Goal: Information Seeking & Learning: Learn about a topic

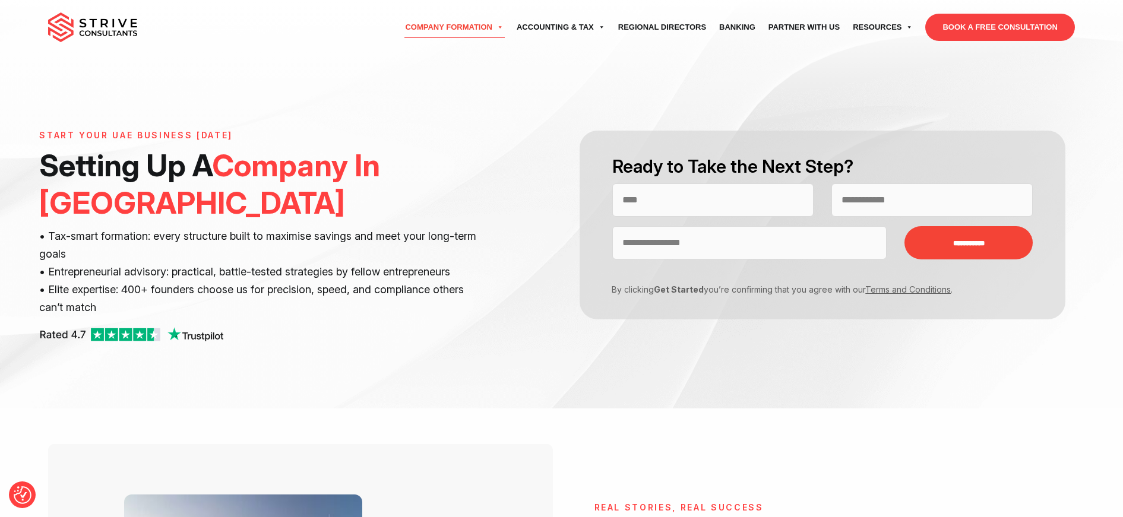
click at [94, 21] on img at bounding box center [92, 27] width 89 height 30
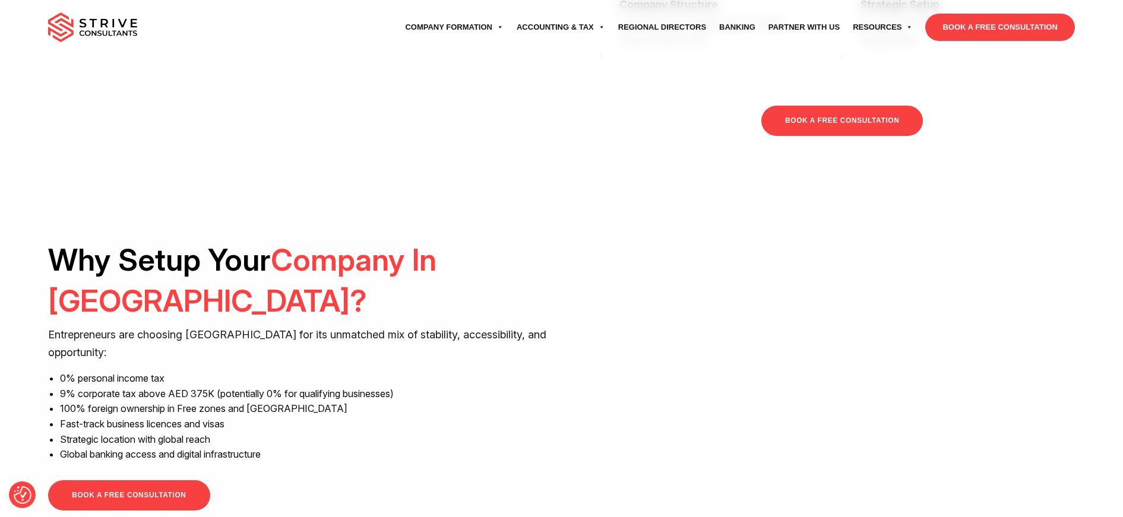
scroll to position [893, 0]
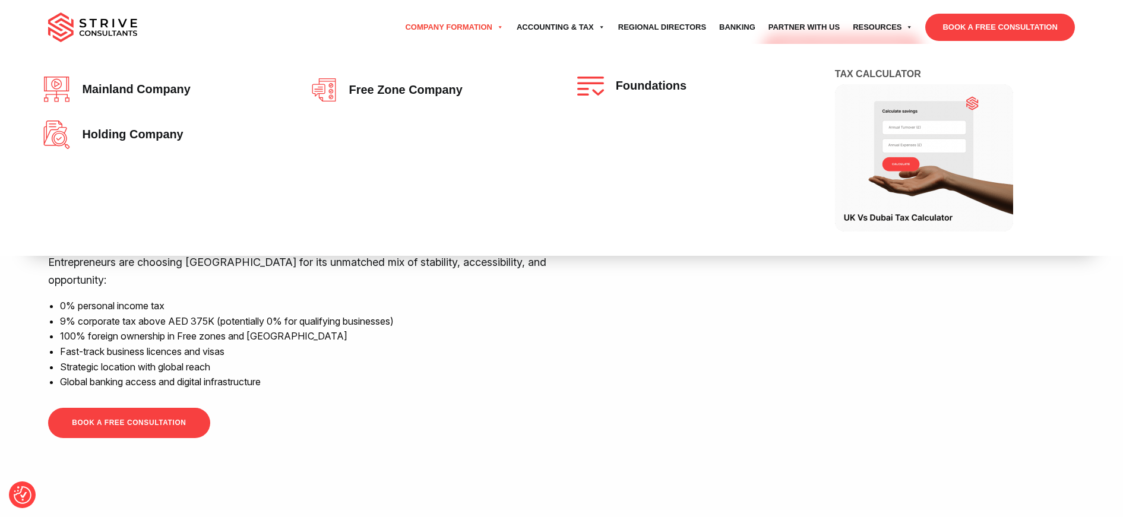
click at [477, 33] on link "Company Formation" at bounding box center [455, 27] width 112 height 33
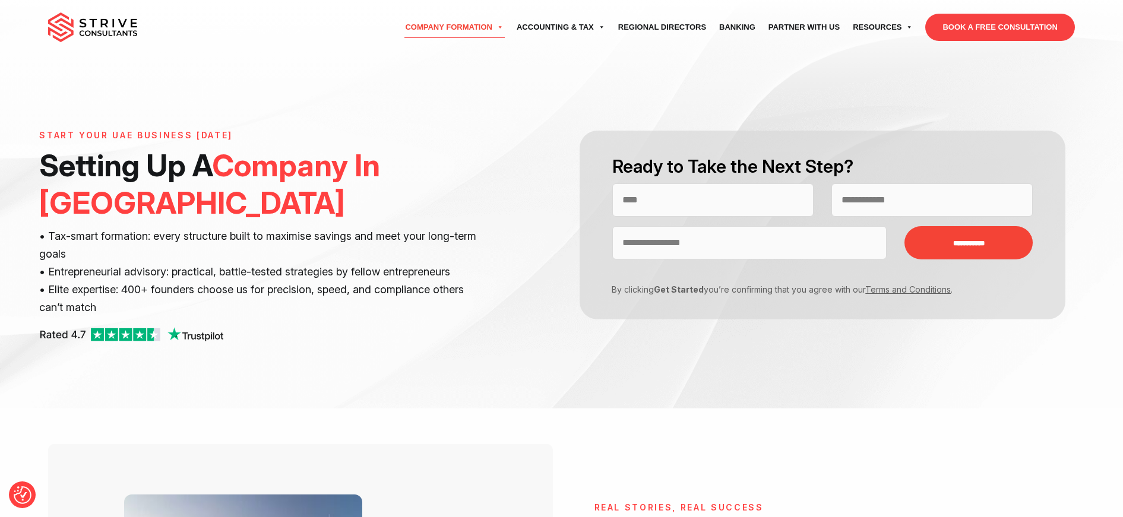
scroll to position [992, 0]
